Goal: Navigation & Orientation: Find specific page/section

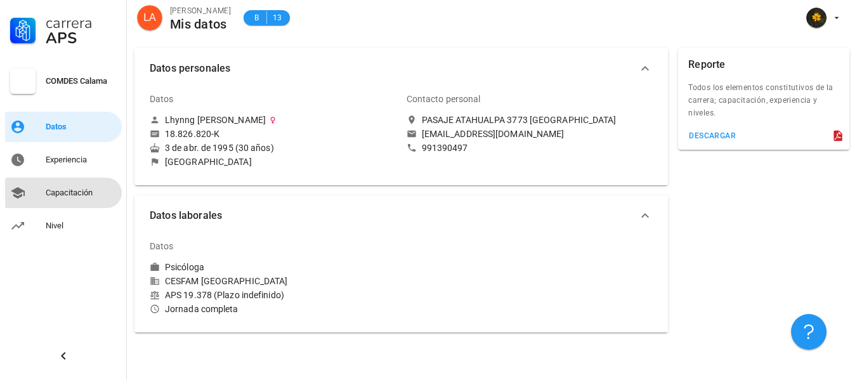
click at [79, 188] on div "Capacitación" at bounding box center [81, 193] width 71 height 10
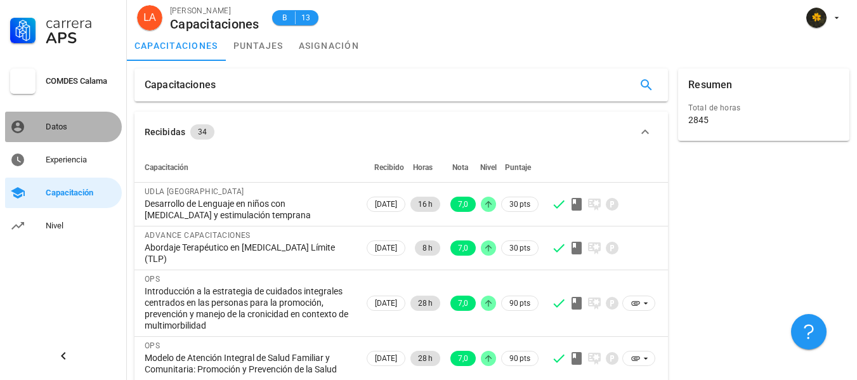
click at [81, 127] on div "Datos" at bounding box center [81, 127] width 71 height 10
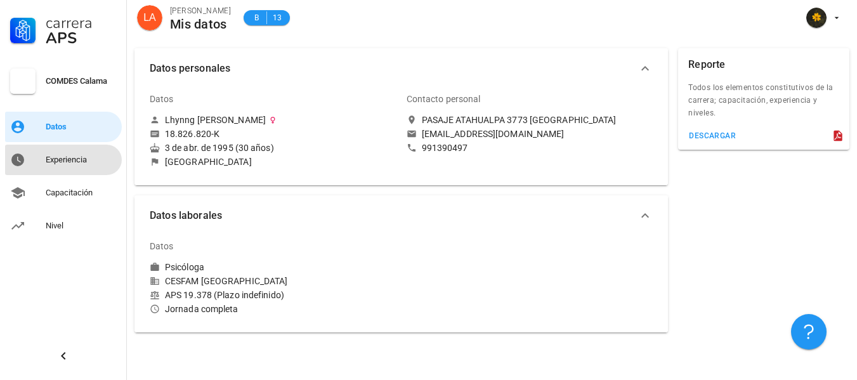
click at [64, 167] on div "Experiencia" at bounding box center [81, 160] width 71 height 20
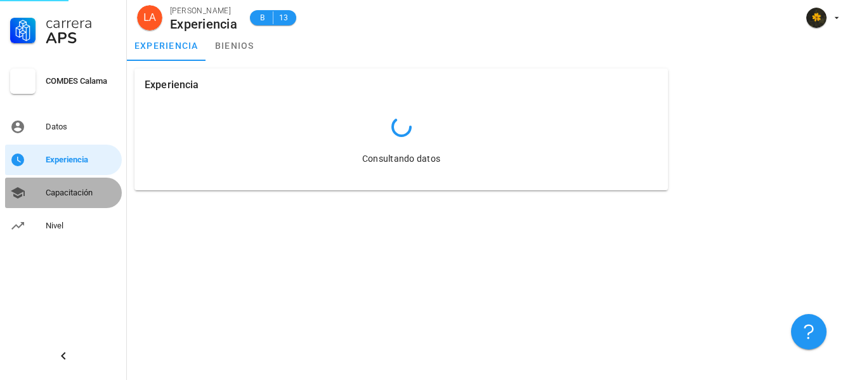
click at [65, 191] on div "Capacitación" at bounding box center [81, 193] width 71 height 10
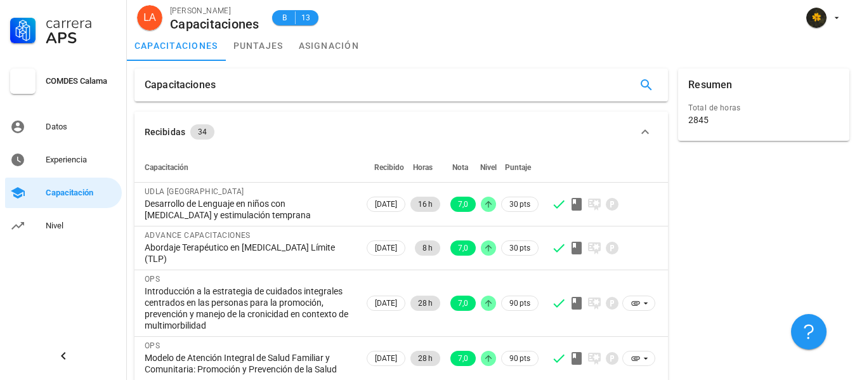
click at [60, 210] on div "Carrera APS COMDES Calama Datos Experiencia Capacitación Nivel" at bounding box center [63, 120] width 127 height 241
click at [46, 220] on div "Nivel" at bounding box center [81, 226] width 71 height 20
